Goal: Navigation & Orientation: Find specific page/section

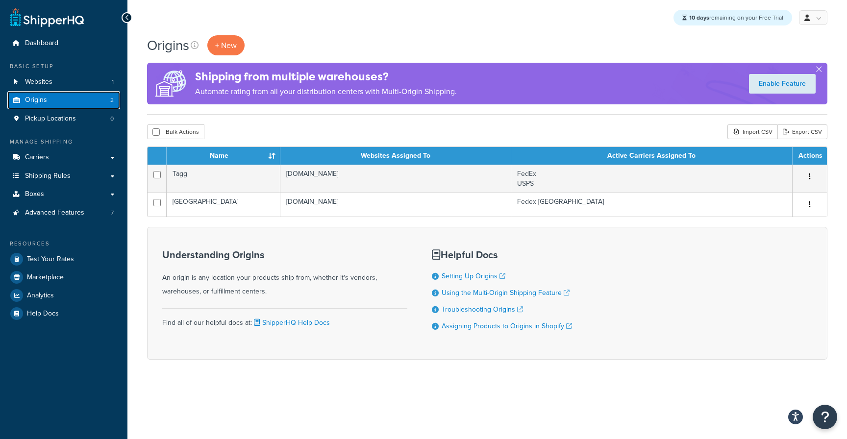
click at [83, 98] on link "Origins 2" at bounding box center [63, 100] width 113 height 18
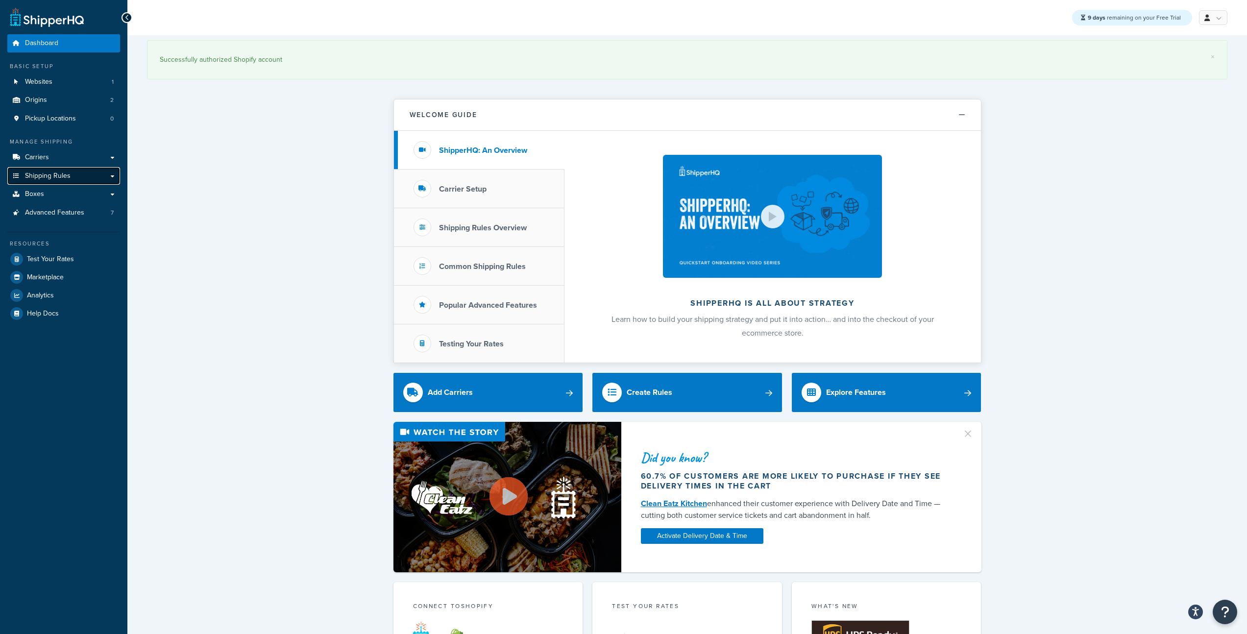
click at [42, 181] on link "Shipping Rules" at bounding box center [63, 176] width 113 height 18
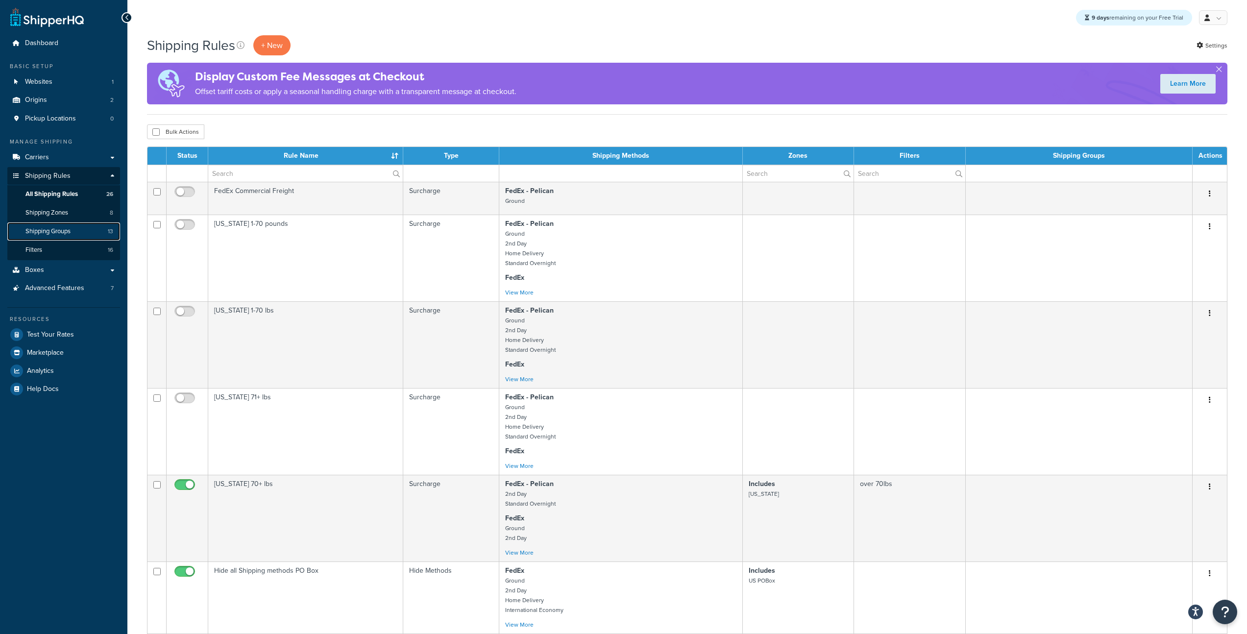
click at [73, 230] on link "Shipping Groups 13" at bounding box center [63, 231] width 113 height 18
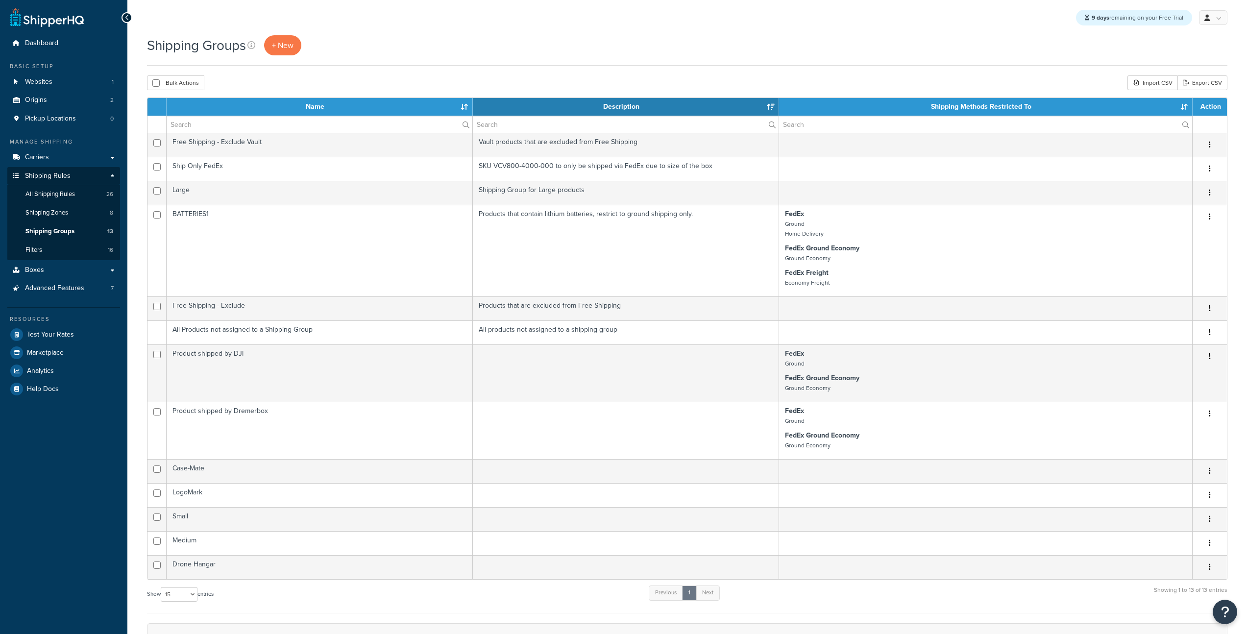
select select "15"
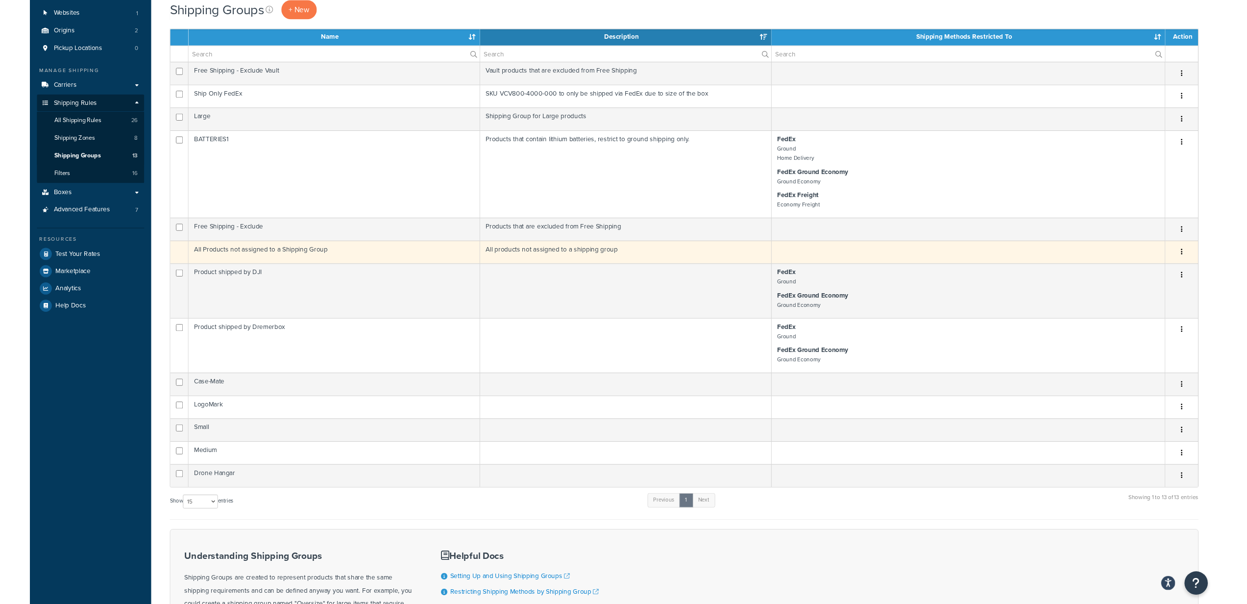
scroll to position [48, 0]
